Goal: Task Accomplishment & Management: Manage account settings

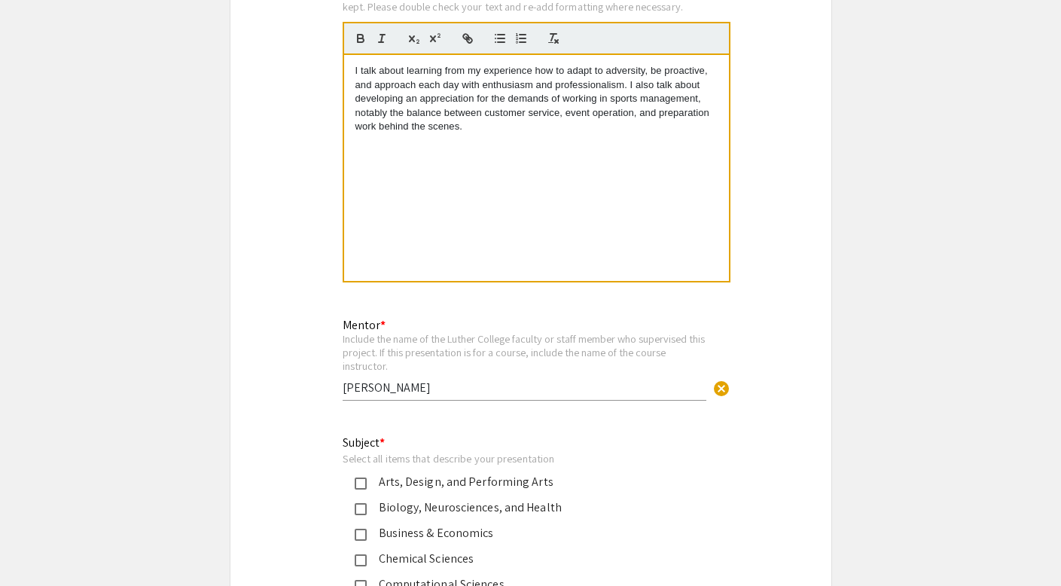
type input "0"
select select "custom"
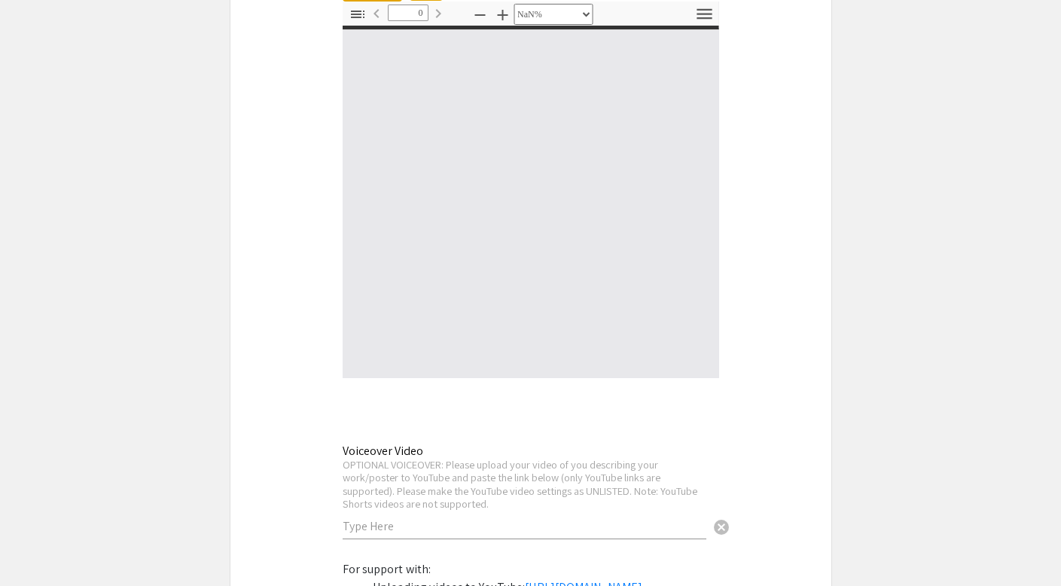
type input "1"
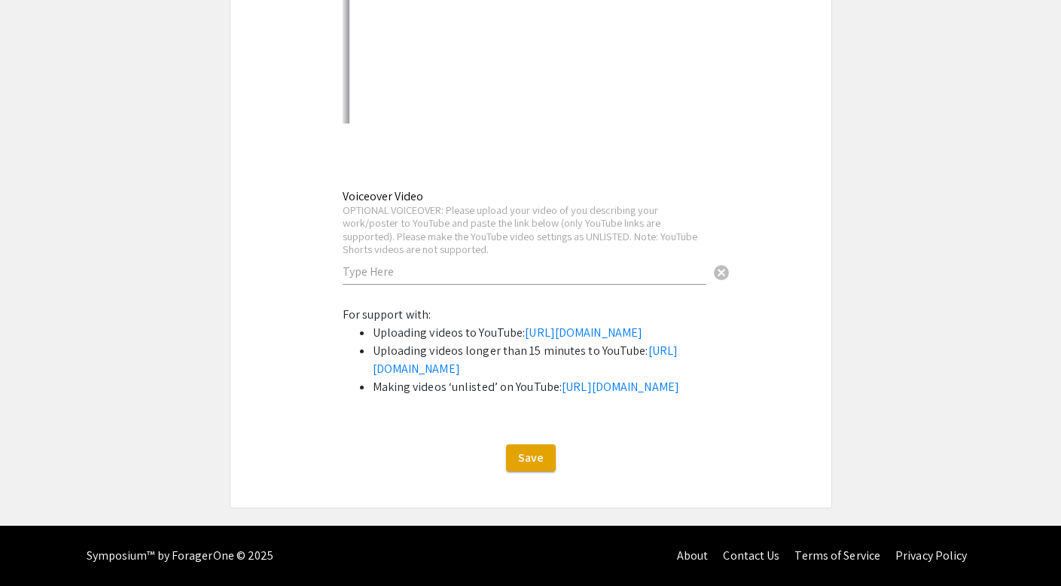
select select "auto"
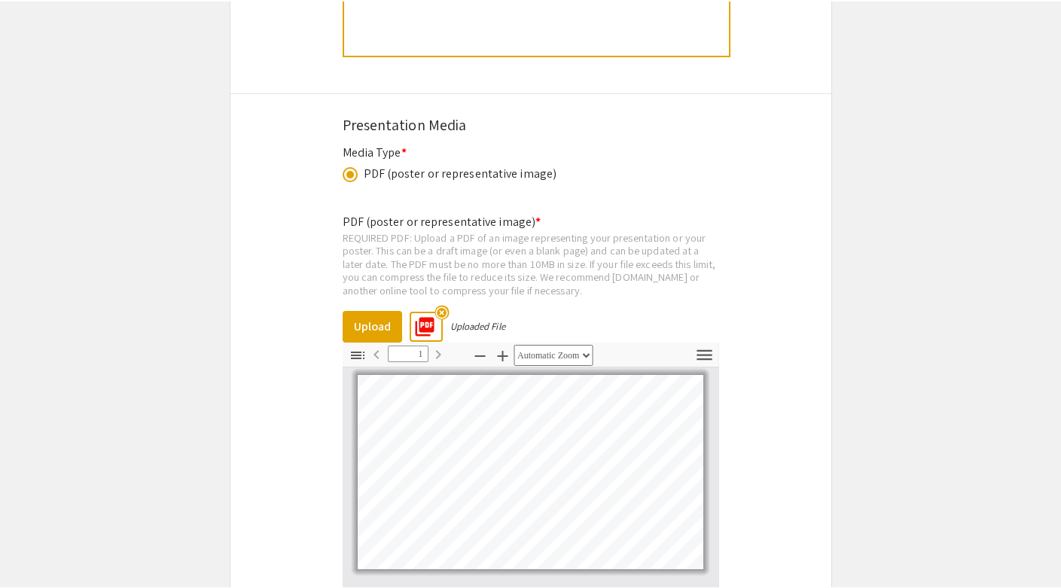
scroll to position [3357, 0]
click at [447, 306] on mat-icon "highlight_off" at bounding box center [442, 313] width 14 height 14
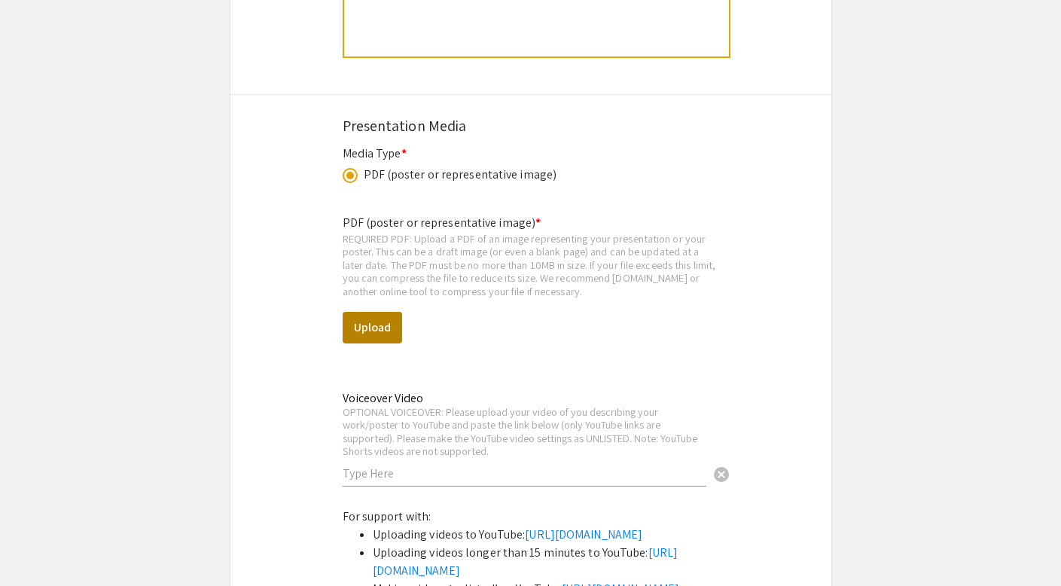
click at [382, 312] on button "Upload" at bounding box center [372, 328] width 59 height 32
click at [380, 312] on button "Upload" at bounding box center [372, 328] width 59 height 32
select select "custom"
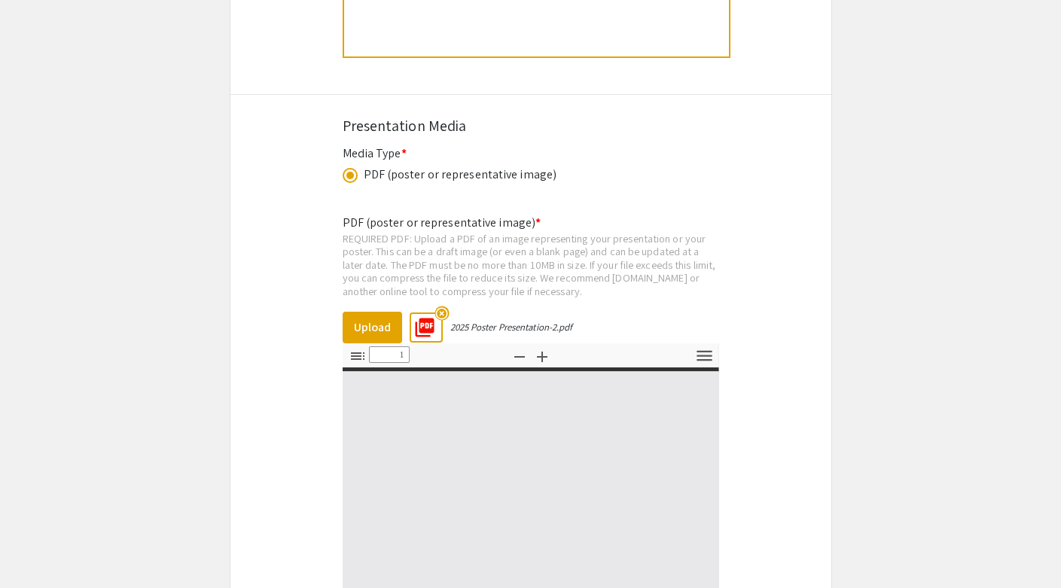
type input "0"
select select "custom"
type input "1"
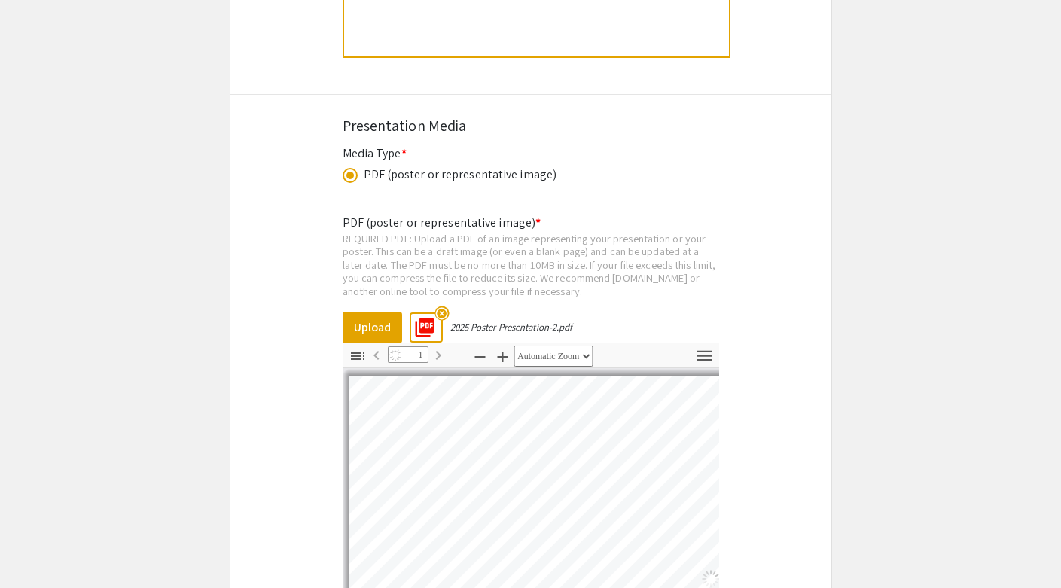
select select "auto"
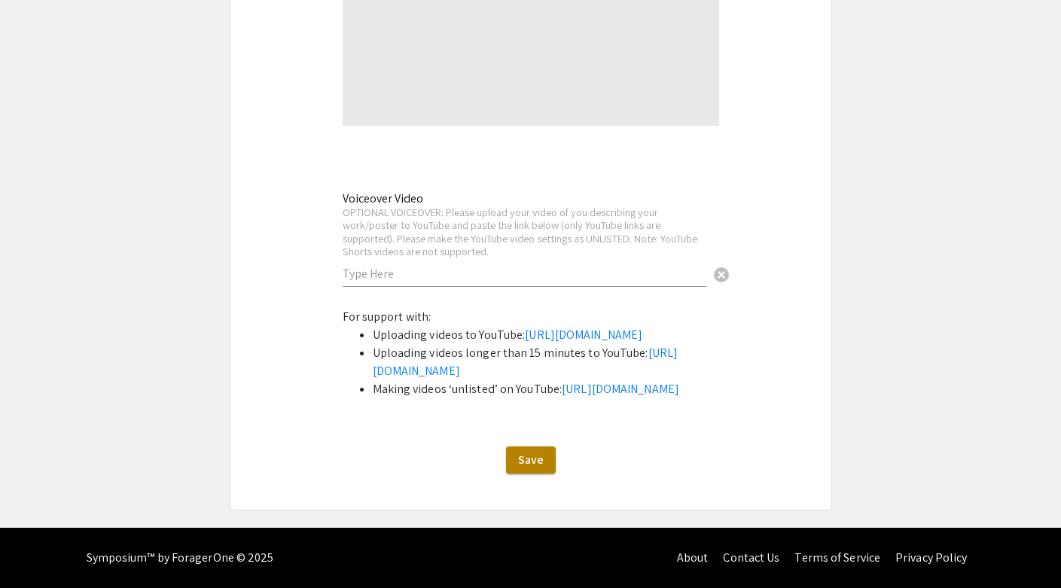
scroll to position [4019, 0]
click at [537, 455] on span "Save" at bounding box center [531, 460] width 26 height 16
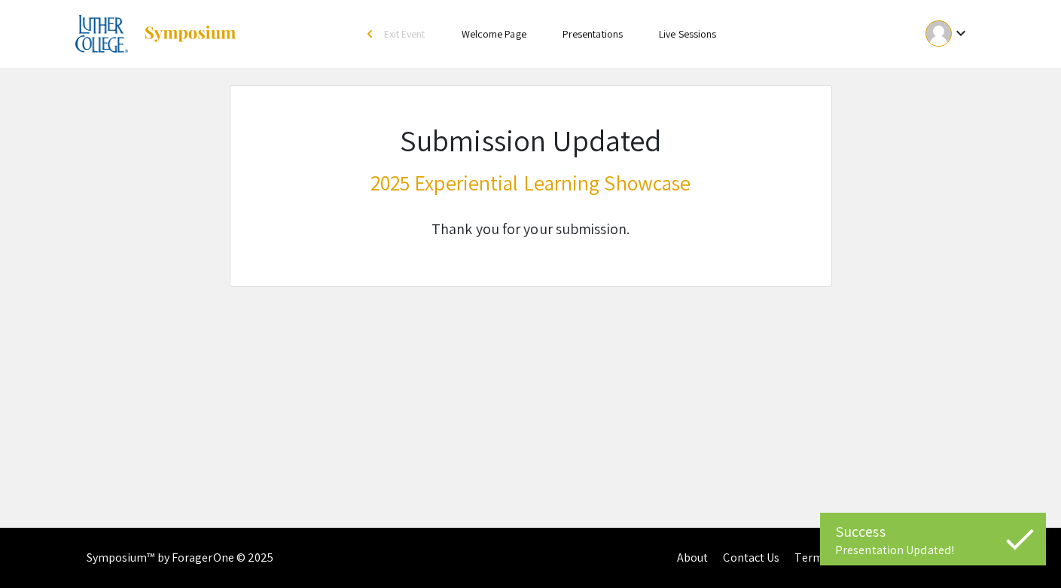
click at [961, 33] on mat-icon "keyboard_arrow_down" at bounding box center [961, 33] width 18 height 18
click at [966, 106] on button "My Submissions" at bounding box center [956, 111] width 93 height 36
